Goal: Find specific page/section: Find specific page/section

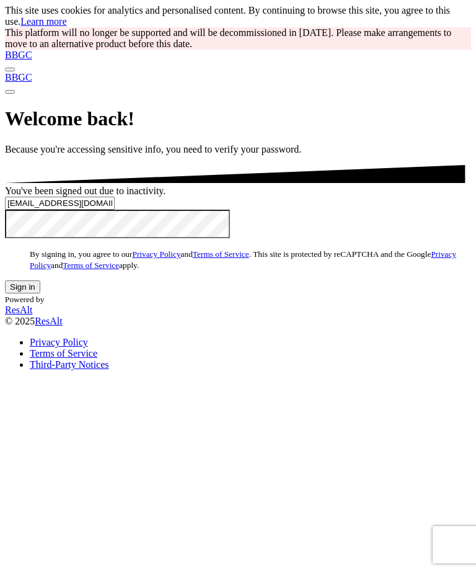
click at [40, 293] on button "Sign in" at bounding box center [22, 286] width 35 height 13
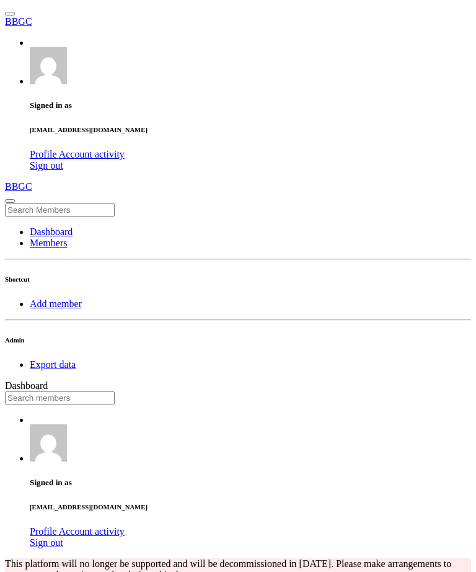
scroll to position [217, 257]
click at [115, 391] on input "text" at bounding box center [60, 397] width 110 height 13
type input "marshal"
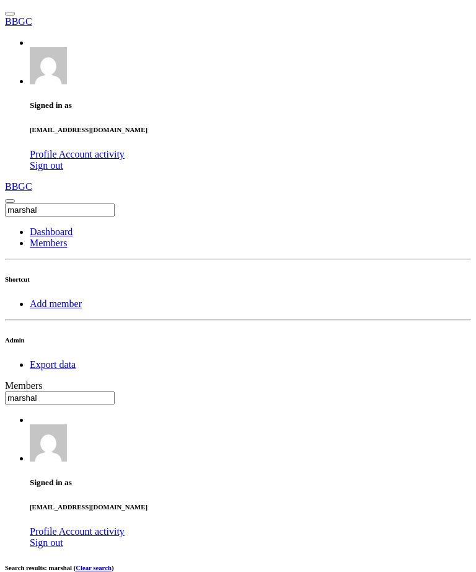
click at [115, 391] on input "text" at bounding box center [60, 397] width 110 height 13
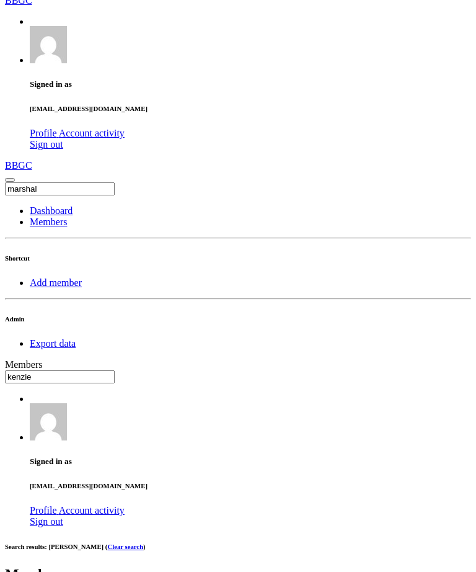
type input "kenzie"
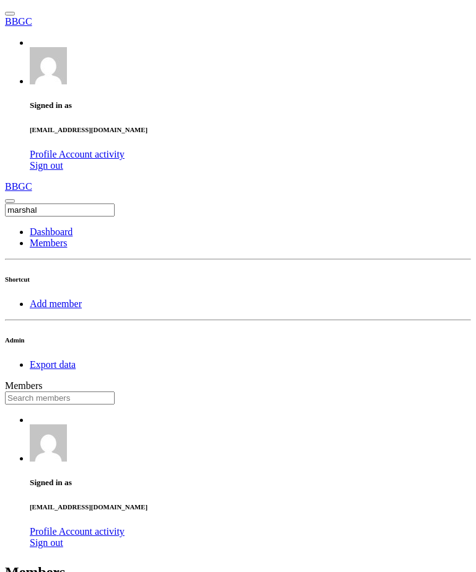
click at [115, 391] on input "text" at bounding box center [60, 397] width 110 height 13
type input "[PERSON_NAME]"
click at [115, 391] on input "text" at bounding box center [60, 397] width 110 height 13
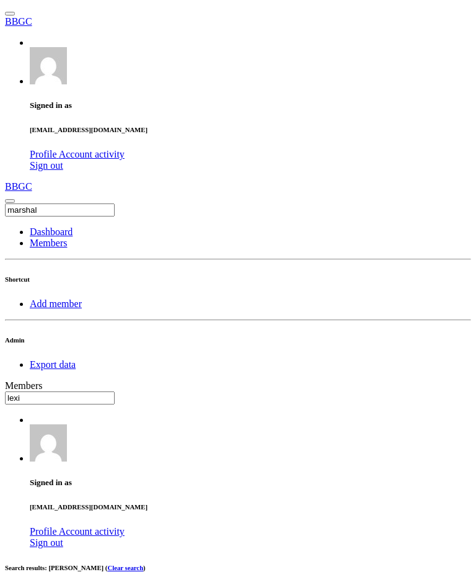
type input "lexi"
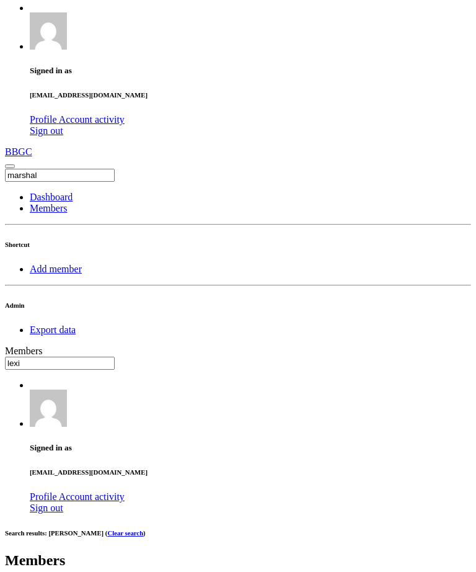
scroll to position [37, 0]
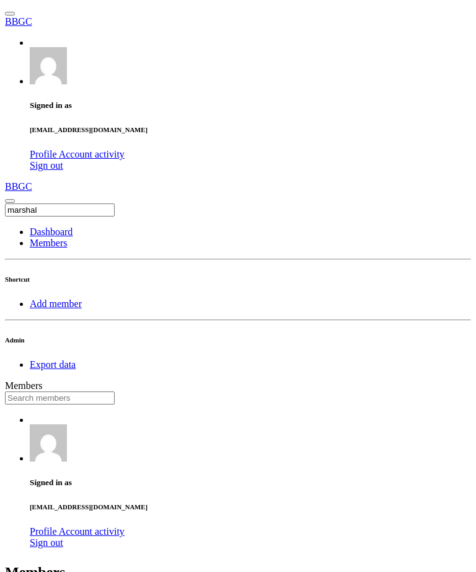
click at [115, 391] on input "text" at bounding box center [60, 397] width 110 height 13
type input "andre"
click at [115, 391] on input "text" at bounding box center [60, 397] width 110 height 13
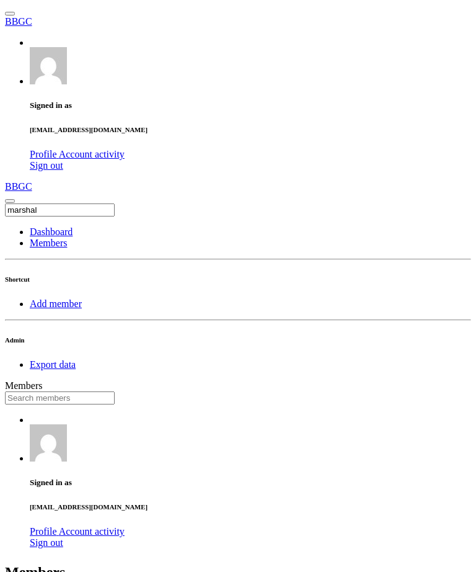
click at [115, 391] on input "text" at bounding box center [60, 397] width 110 height 13
type input "j"
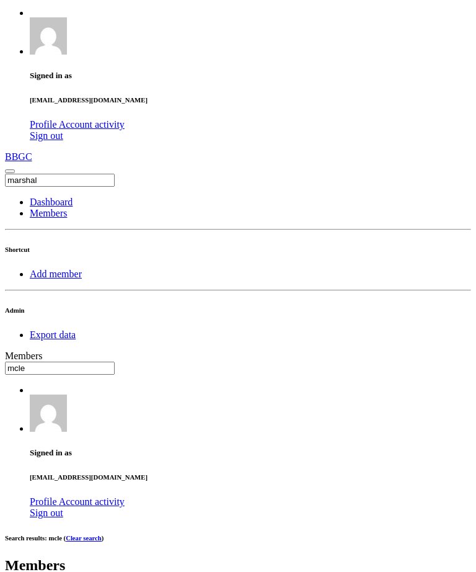
scroll to position [37, 0]
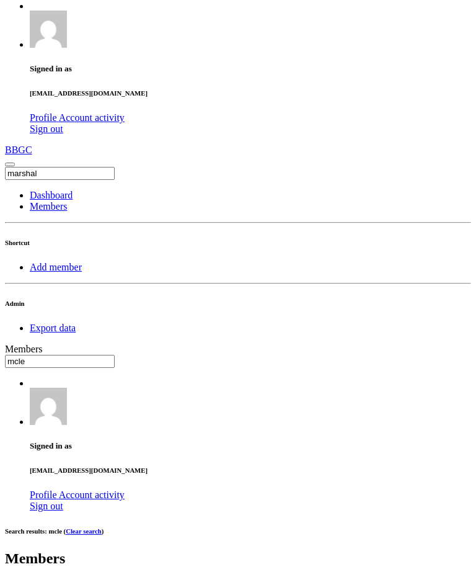
type input "mcle"
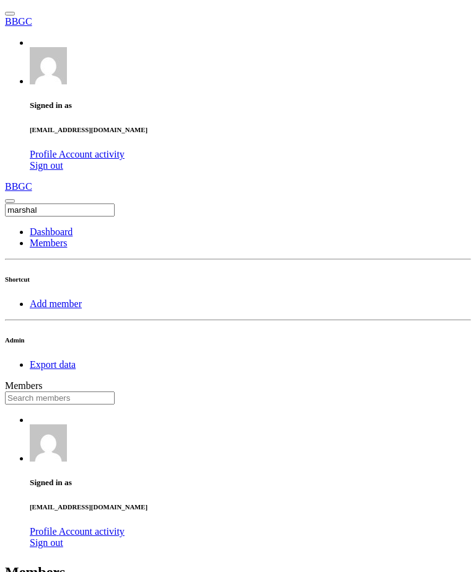
click at [115, 391] on input "text" at bounding box center [60, 397] width 110 height 13
type input "[MEDICAL_DATA]"
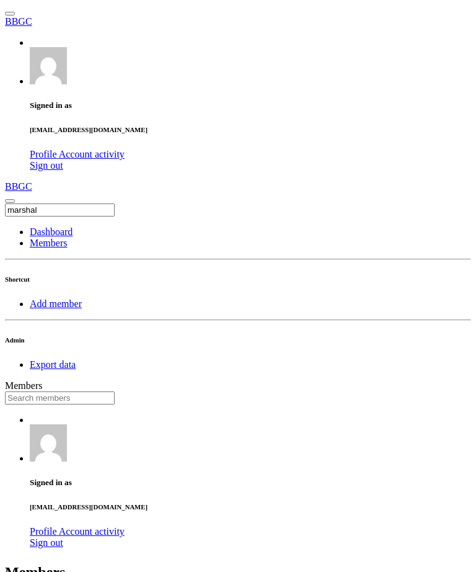
click at [115, 391] on input "text" at bounding box center [60, 397] width 110 height 13
type input "[PERSON_NAME]"
click at [115, 391] on input "text" at bounding box center [60, 397] width 110 height 13
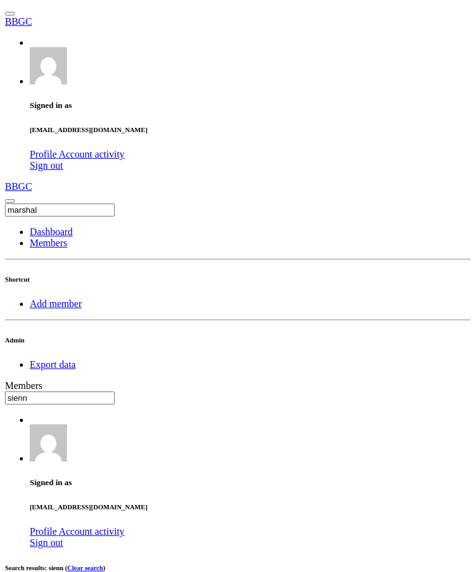
type input "sienn"
click at [115, 391] on input "text" at bounding box center [60, 397] width 110 height 13
type input "gray"
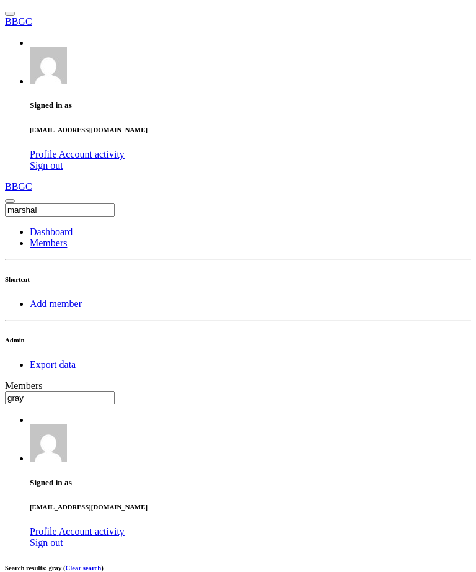
click at [115, 391] on input "text" at bounding box center [60, 397] width 110 height 13
type input "[PERSON_NAME]"
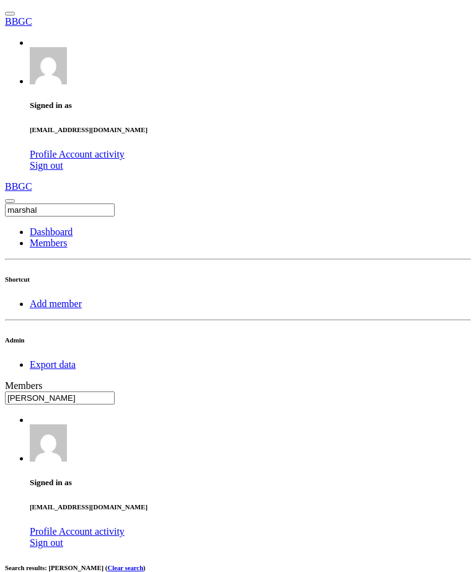
click at [115, 391] on input "text" at bounding box center [60, 397] width 110 height 13
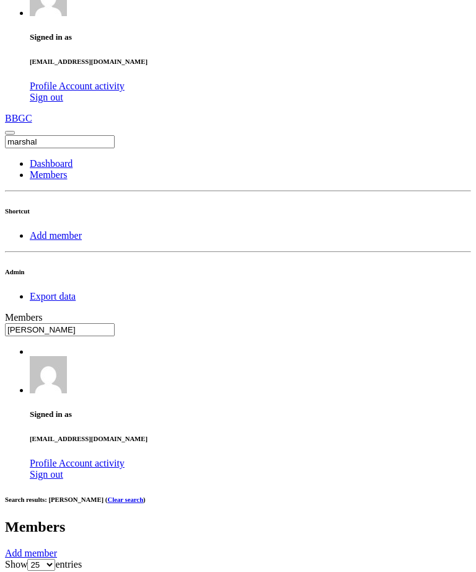
scroll to position [79, 0]
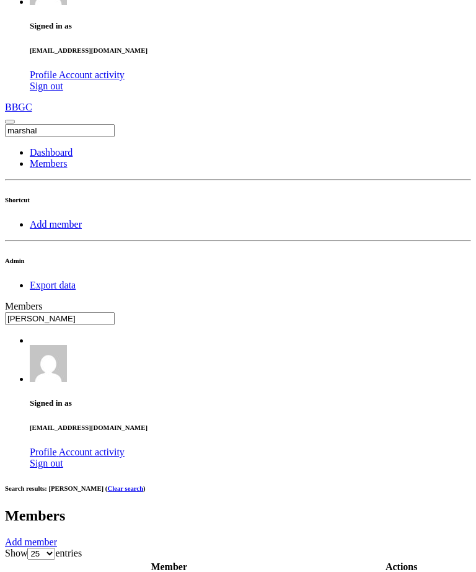
type input "[PERSON_NAME]"
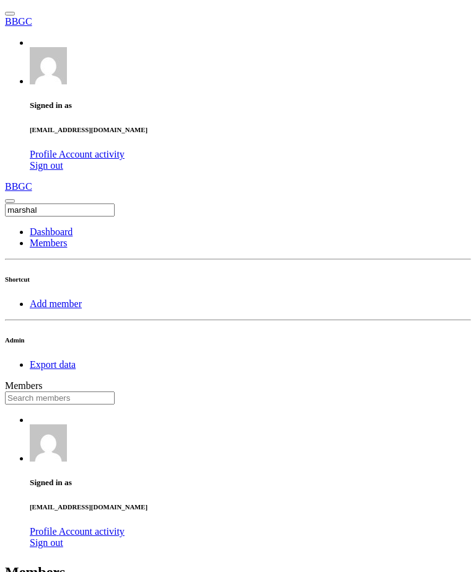
click at [115, 391] on input "text" at bounding box center [60, 397] width 110 height 13
type input "[PERSON_NAME]"
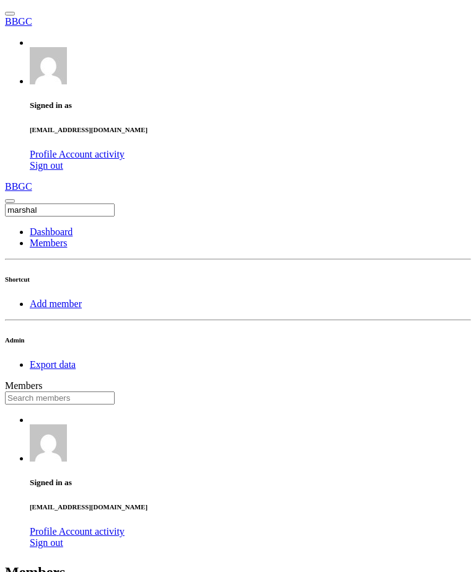
click at [115, 391] on input "text" at bounding box center [60, 397] width 110 height 13
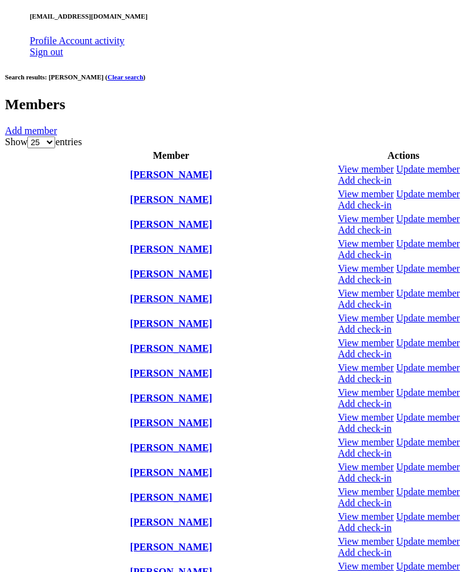
scroll to position [503, 0]
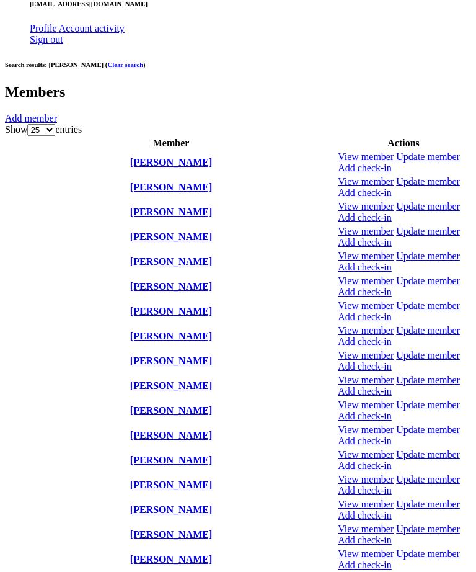
click at [338, 498] on icon at bounding box center [338, 498] width 0 height 0
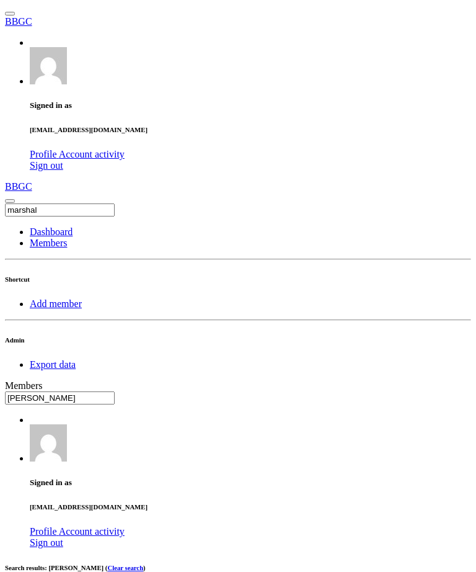
scroll to position [0, 0]
click at [115, 391] on input "[PERSON_NAME]" at bounding box center [60, 397] width 110 height 13
type input "h"
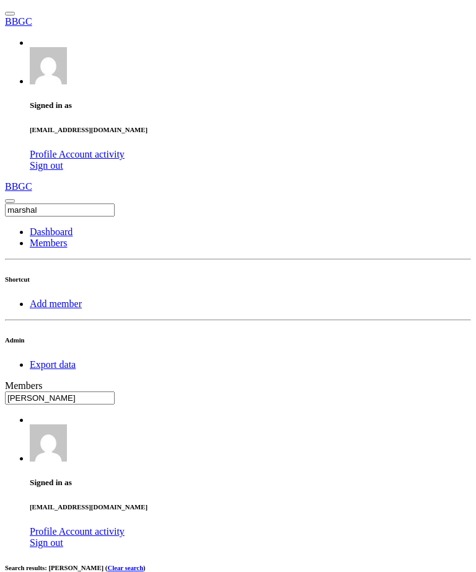
type input "[PERSON_NAME]"
click at [115, 391] on input "text" at bounding box center [60, 397] width 110 height 13
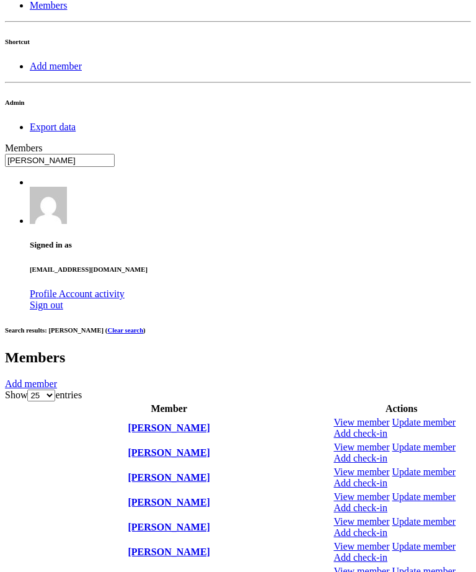
scroll to position [239, 0]
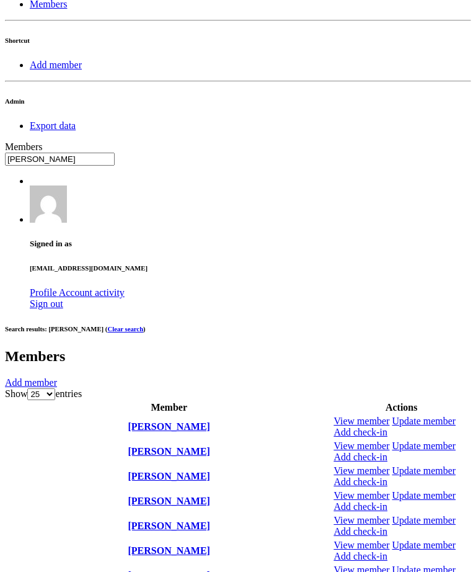
click at [274, 489] on th "[PERSON_NAME]" at bounding box center [168, 501] width 325 height 24
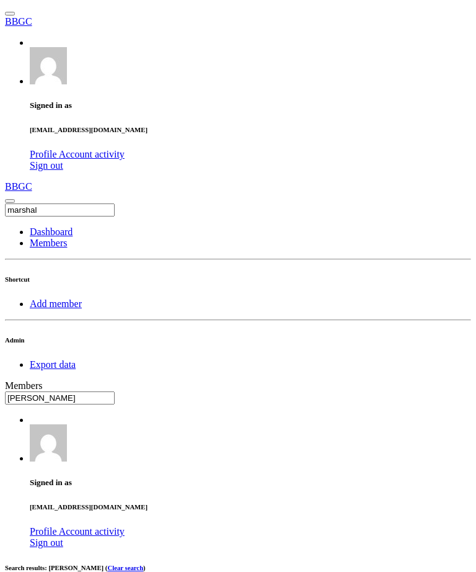
scroll to position [0, 0]
click at [115, 391] on input "[PERSON_NAME]" at bounding box center [60, 397] width 110 height 13
type input "l"
click at [115, 391] on input "text" at bounding box center [60, 397] width 110 height 13
click at [115, 391] on input "pri" at bounding box center [60, 397] width 110 height 13
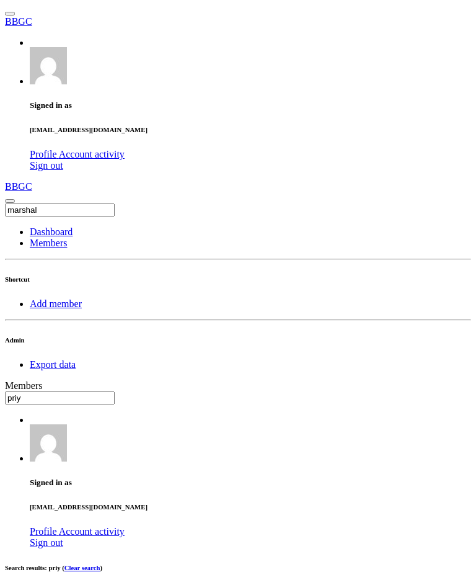
type input "priy"
click at [115, 391] on input "text" at bounding box center [60, 397] width 110 height 13
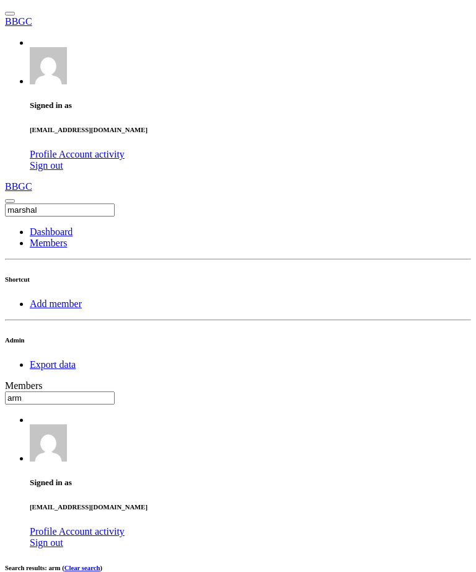
click at [115, 391] on input "arm" at bounding box center [60, 397] width 110 height 13
type input "a"
type input "[DEMOGRAPHIC_DATA]"
